Goal: Use online tool/utility: Utilize a website feature to perform a specific function

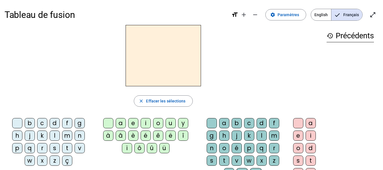
click at [18, 150] on div "p" at bounding box center [17, 148] width 10 height 10
click at [118, 122] on div "a" at bounding box center [121, 123] width 10 height 10
click at [274, 149] on div "r" at bounding box center [274, 148] width 10 height 10
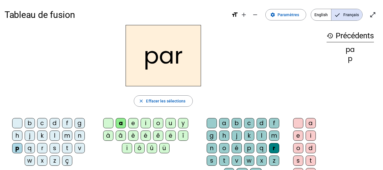
click at [44, 124] on div "c" at bounding box center [42, 123] width 10 height 10
click at [262, 132] on div "l" at bounding box center [262, 135] width 10 height 10
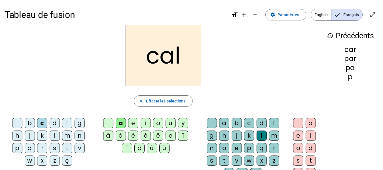
click at [82, 149] on div "v" at bounding box center [80, 148] width 10 height 10
click at [30, 123] on div "b" at bounding box center [30, 123] width 10 height 10
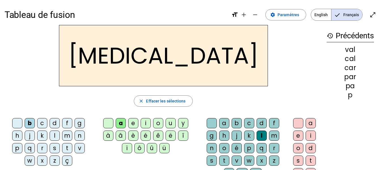
click at [250, 121] on div "c" at bounding box center [249, 123] width 10 height 10
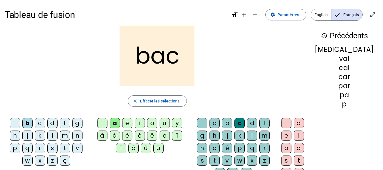
click at [56, 148] on div "s" at bounding box center [52, 148] width 10 height 10
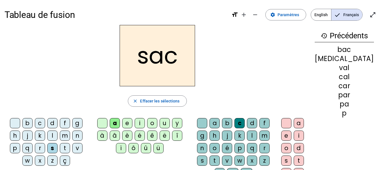
click at [257, 135] on div "l" at bounding box center [252, 135] width 10 height 10
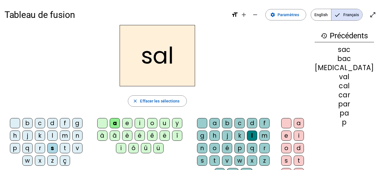
click at [207, 122] on div at bounding box center [202, 123] width 10 height 10
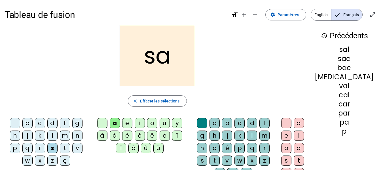
scroll to position [28, 0]
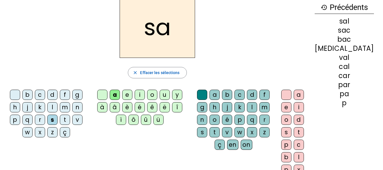
click at [168, 96] on div "u" at bounding box center [165, 95] width 10 height 10
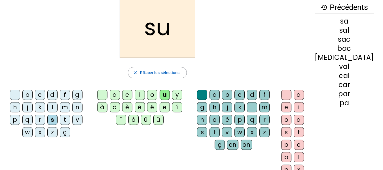
scroll to position [0, 0]
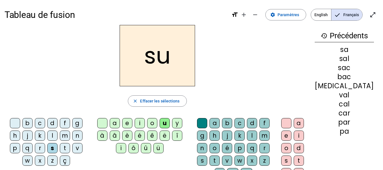
click at [270, 148] on div "r" at bounding box center [264, 148] width 10 height 10
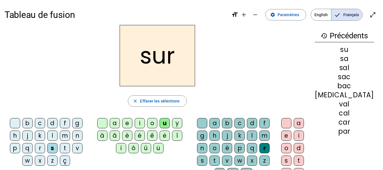
click at [70, 135] on div "m" at bounding box center [65, 135] width 10 height 10
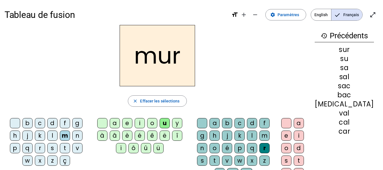
click at [55, 124] on div "d" at bounding box center [52, 123] width 10 height 10
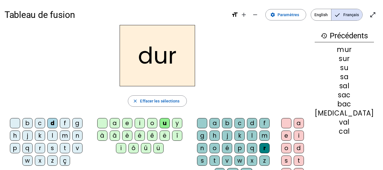
click at [18, 149] on div "p" at bounding box center [15, 148] width 10 height 10
